Goal: Transaction & Acquisition: Purchase product/service

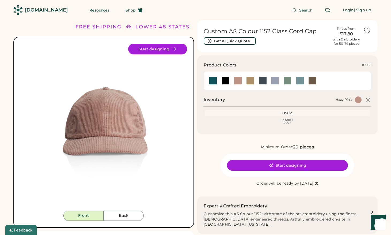
click at [251, 83] on div at bounding box center [250, 81] width 8 height 8
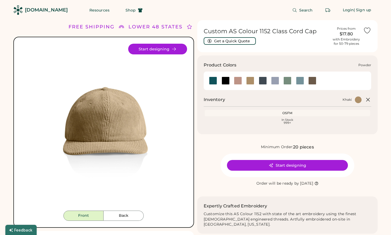
click at [275, 81] on div at bounding box center [275, 81] width 8 height 8
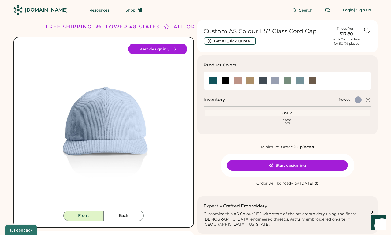
drag, startPoint x: 129, startPoint y: 111, endPoint x: 216, endPoint y: 11, distance: 132.1
click at [0, 0] on body "FREE SHIPPING LOWER 48 STATES ALL ORDERS FREE SHIPPING LOWER 48 STATES ALL ORDE…" at bounding box center [195, 117] width 391 height 235
click at [285, 82] on div at bounding box center [288, 81] width 8 height 8
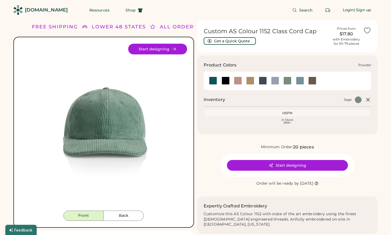
click at [275, 82] on div at bounding box center [275, 81] width 8 height 8
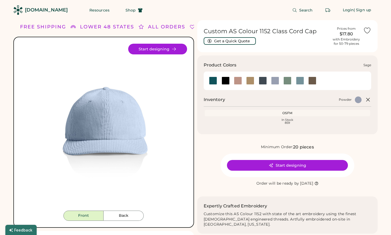
click at [287, 81] on div at bounding box center [288, 81] width 8 height 8
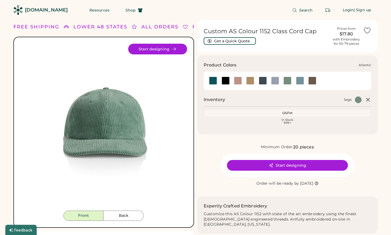
click at [214, 82] on div at bounding box center [213, 81] width 8 height 8
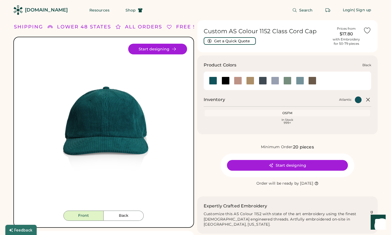
click at [225, 81] on div at bounding box center [226, 81] width 8 height 8
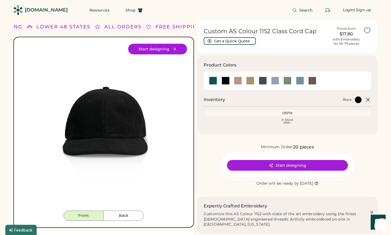
drag, startPoint x: 122, startPoint y: 108, endPoint x: 250, endPoint y: 9, distance: 163.0
click at [0, 0] on body "FREE SHIPPING LOWER 48 STATES ALL ORDERS FREE SHIPPING LOWER 48 STATES ALL ORDE…" at bounding box center [195, 117] width 391 height 235
